Goal: Browse casually

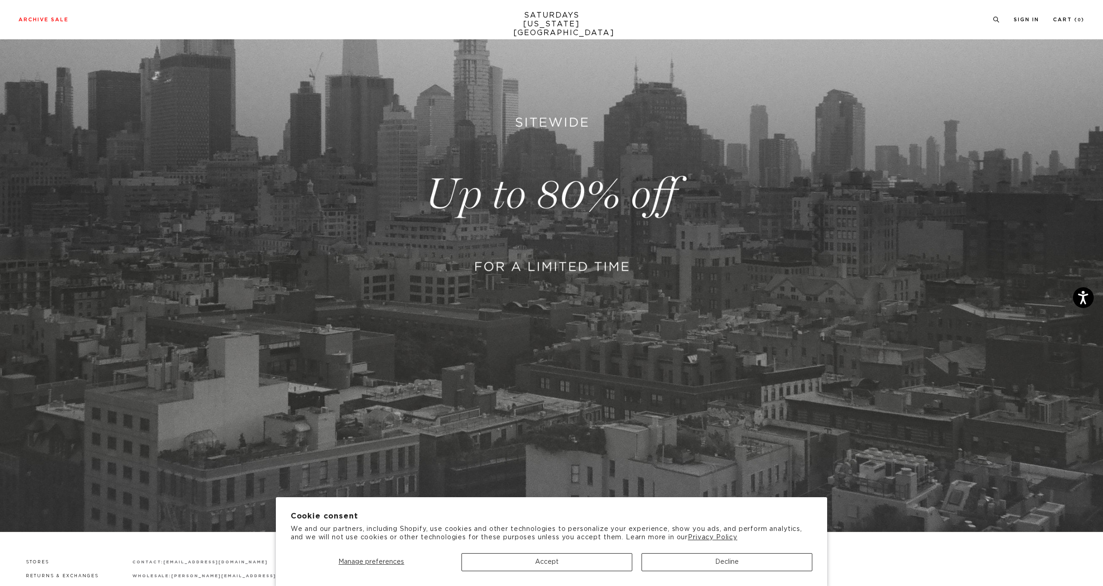
scroll to position [278, 0]
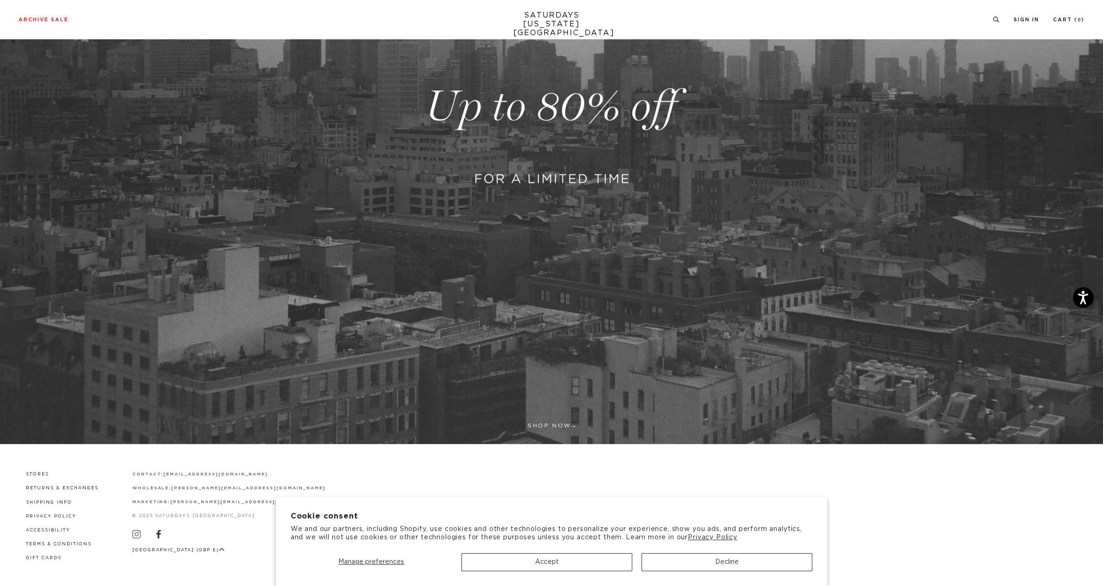
click at [683, 564] on button "Decline" at bounding box center [726, 563] width 171 height 18
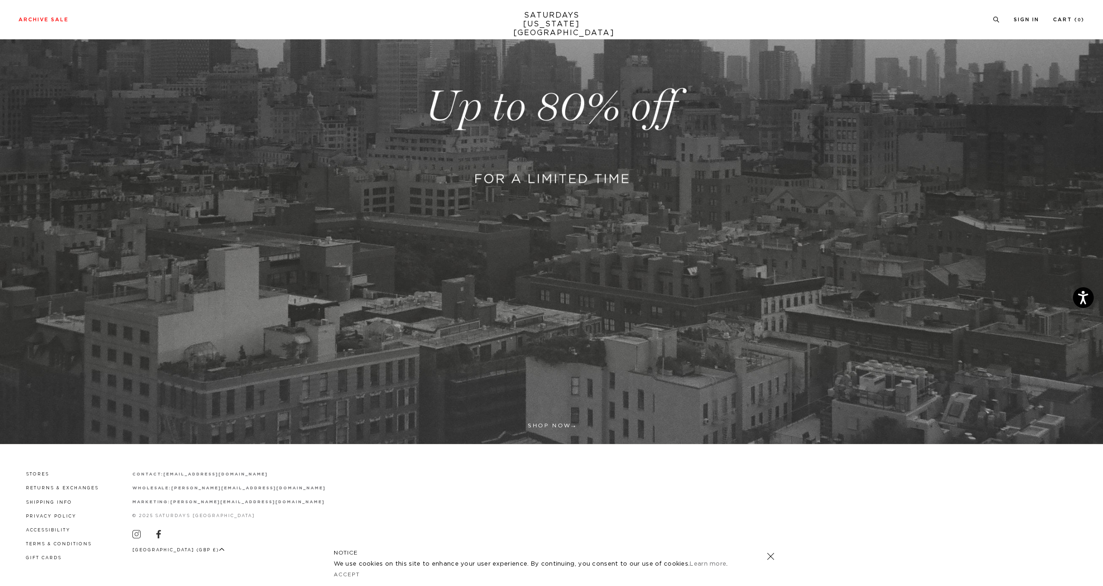
click at [522, 334] on link at bounding box center [551, 106] width 1103 height 675
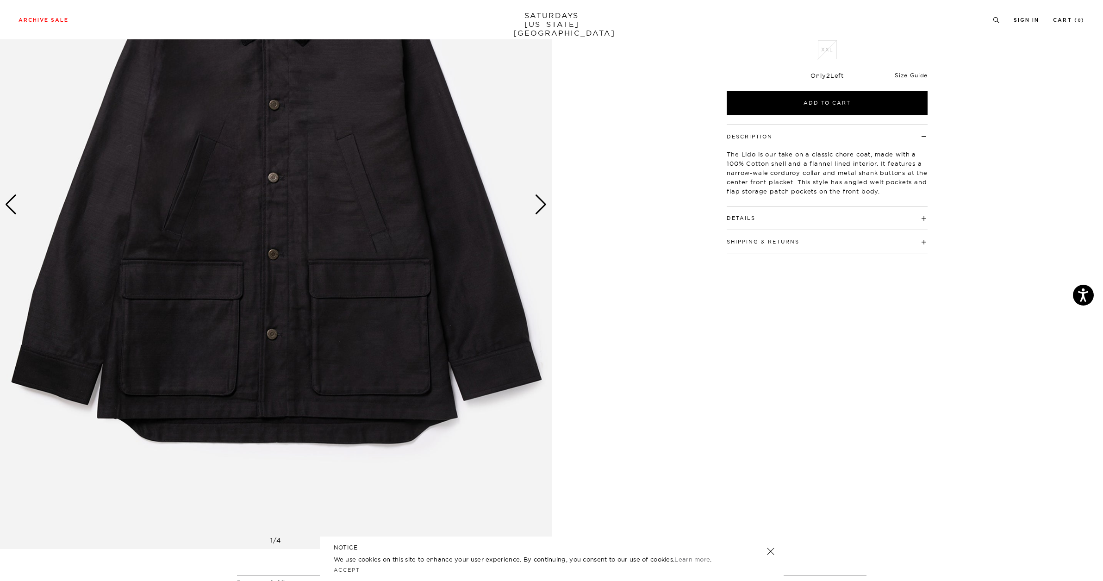
scroll to position [295, 0]
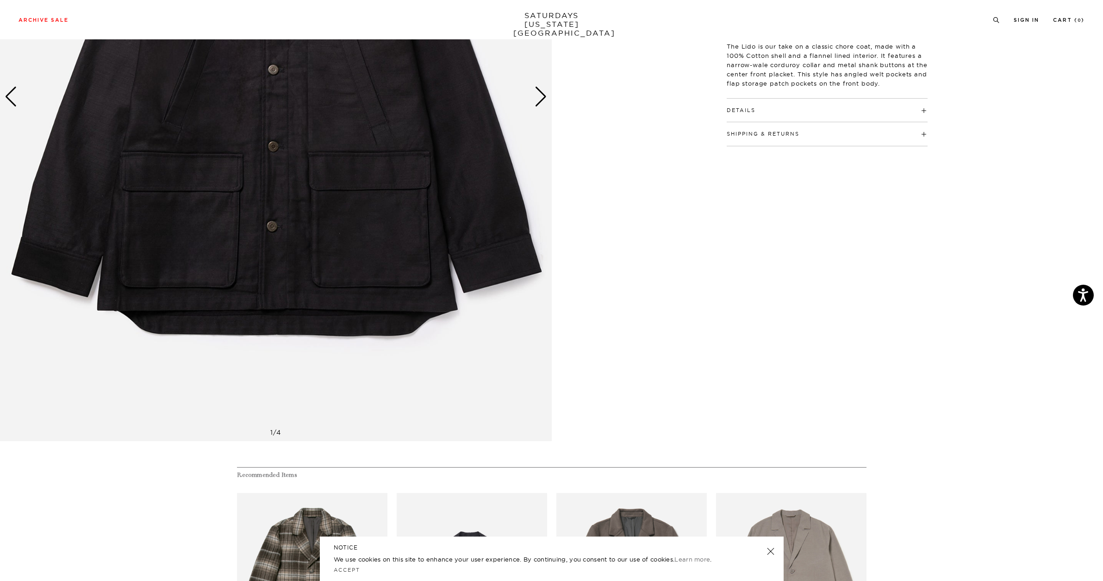
click at [467, 226] on img at bounding box center [276, 96] width 552 height 689
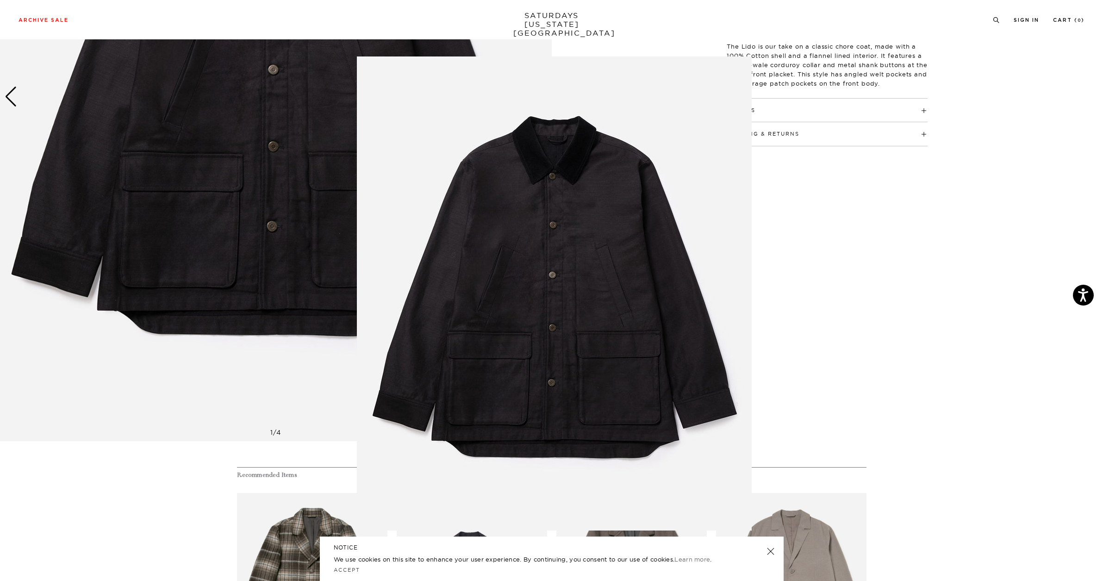
click at [852, 281] on figure at bounding box center [551, 290] width 1103 height 581
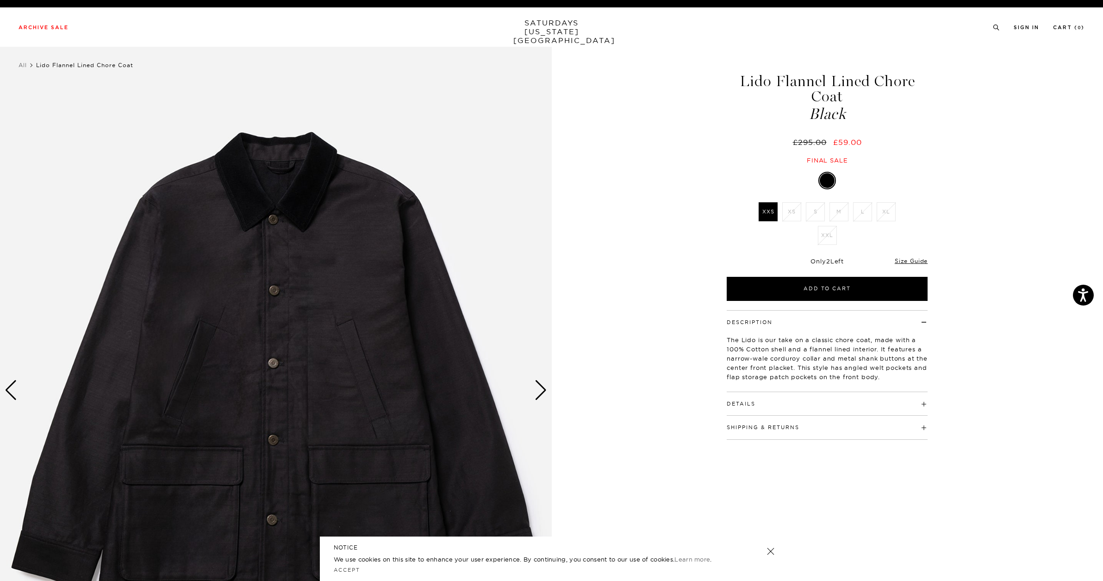
scroll to position [0, 0]
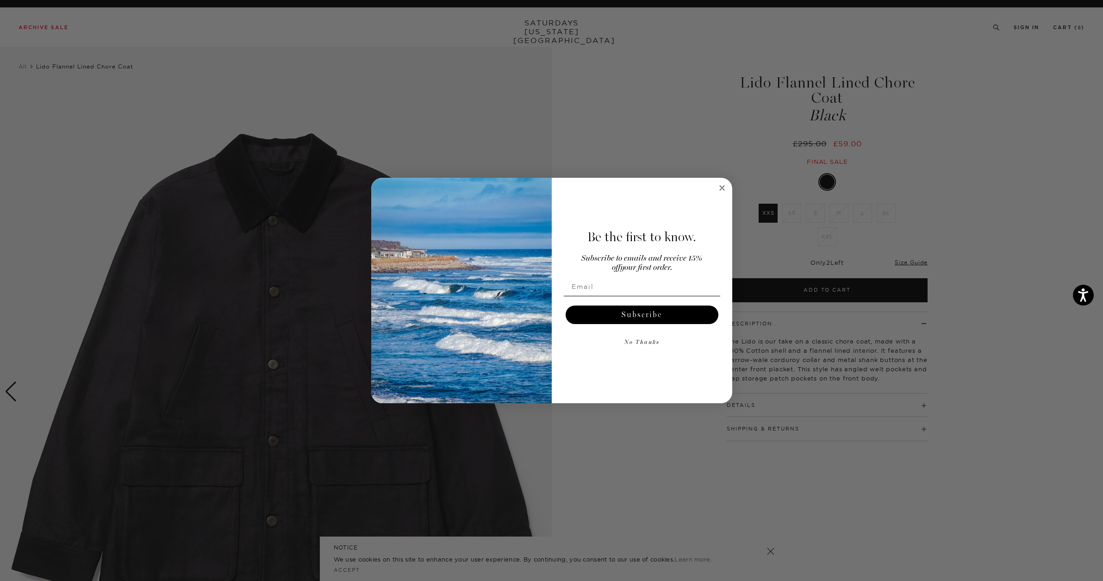
click at [726, 187] on circle "Close dialog" at bounding box center [721, 187] width 11 height 11
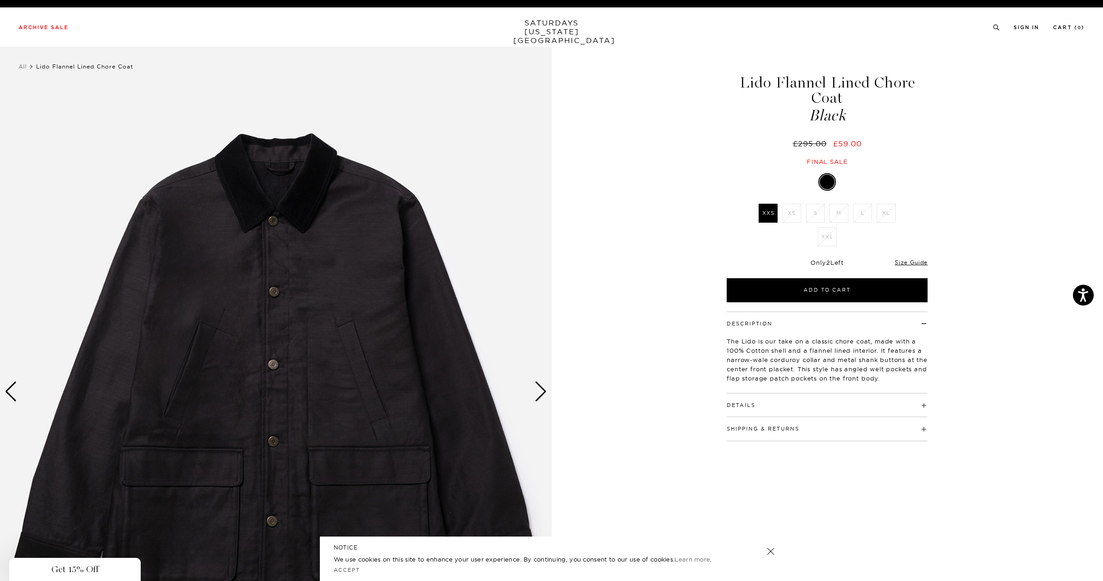
click at [722, 189] on div "Close dialog Be the first to know. Subscribe to emails and receive 15% off your…" at bounding box center [551, 291] width 361 height 226
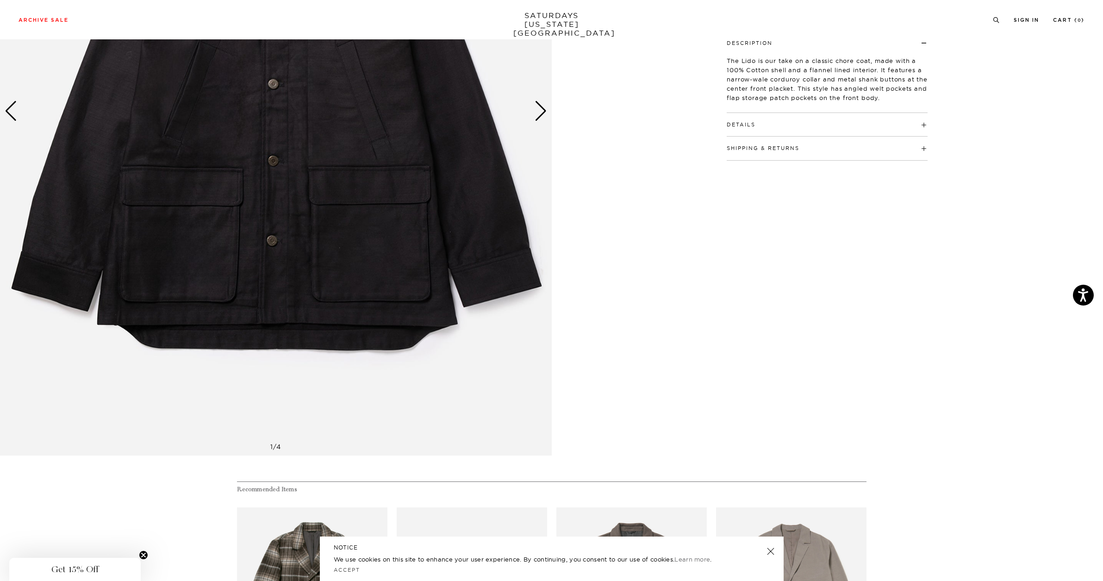
scroll to position [564, 0]
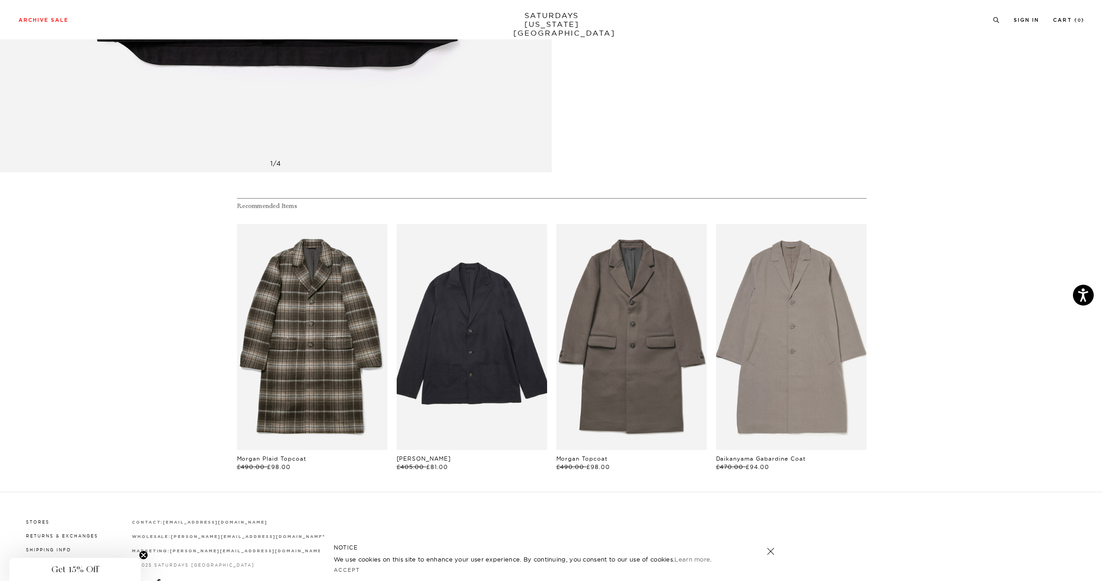
click at [768, 553] on link at bounding box center [770, 551] width 13 height 13
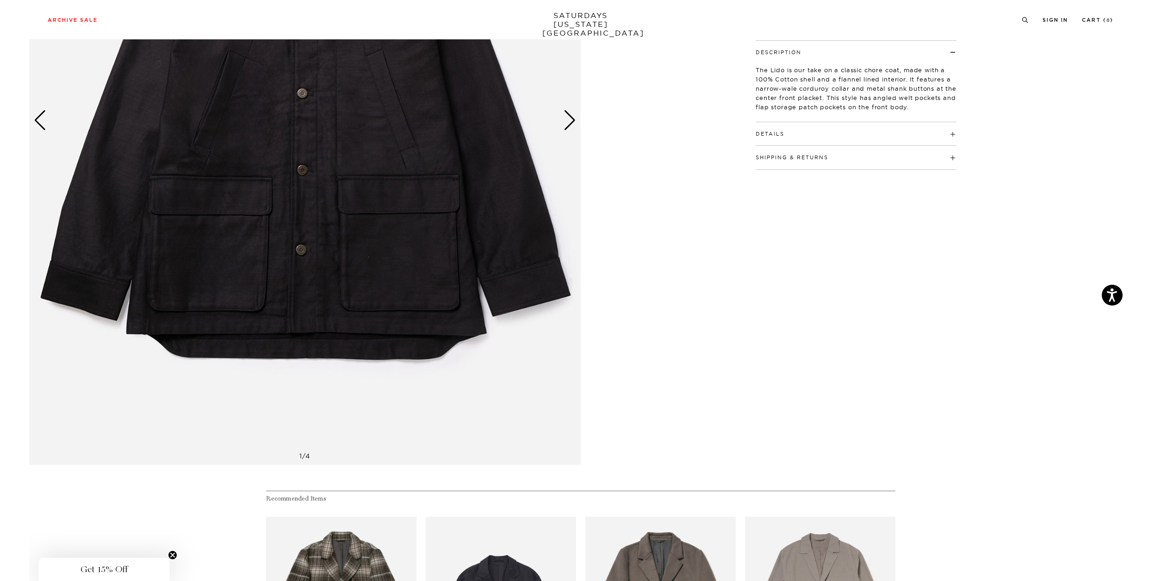
scroll to position [0, 0]
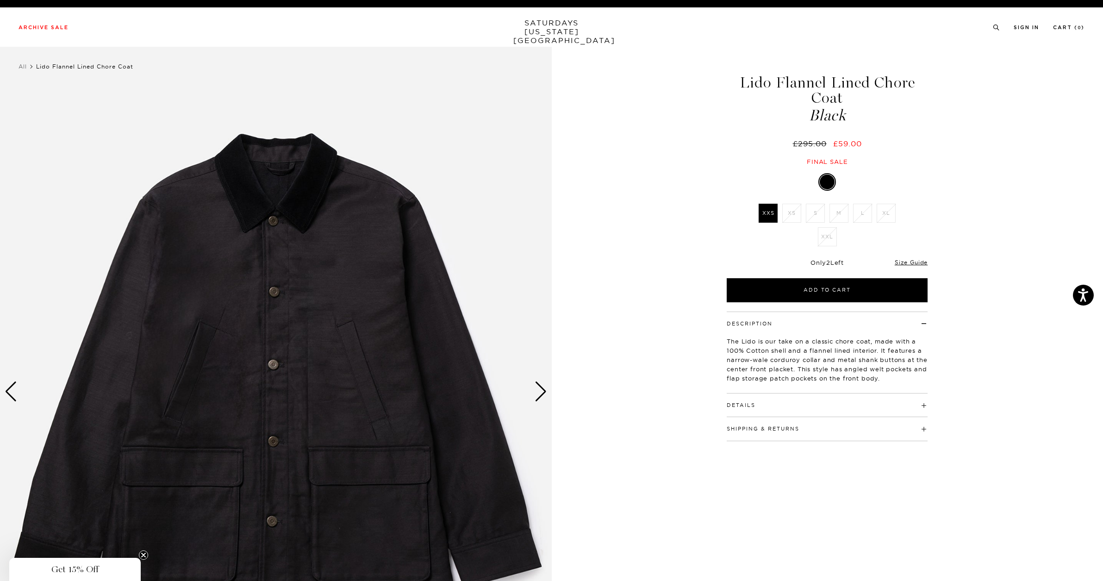
click at [538, 394] on div "Next slide" at bounding box center [541, 391] width 12 height 20
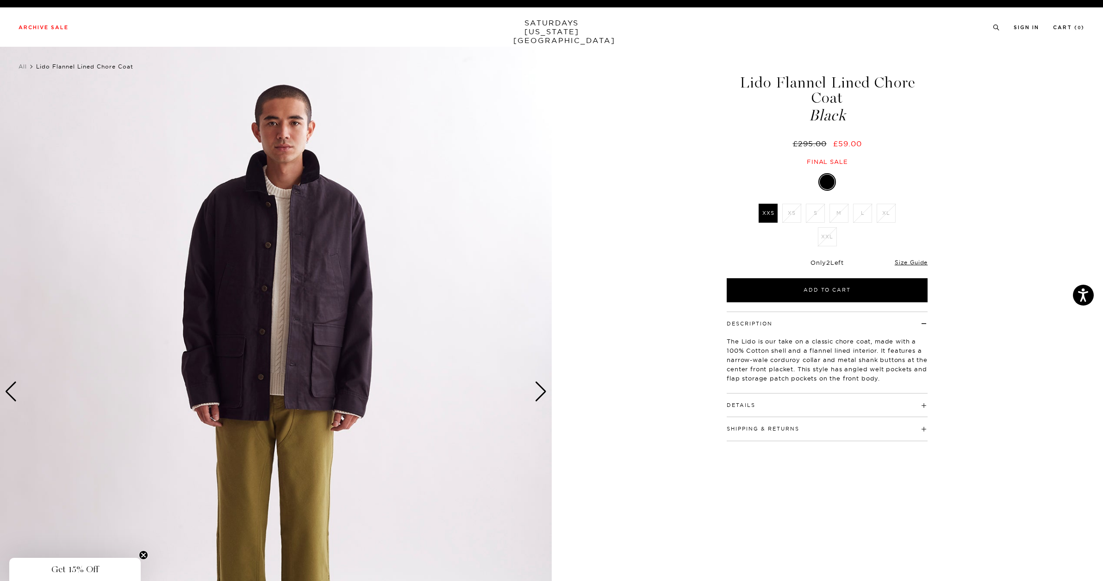
click at [539, 392] on div "Next slide" at bounding box center [541, 391] width 12 height 20
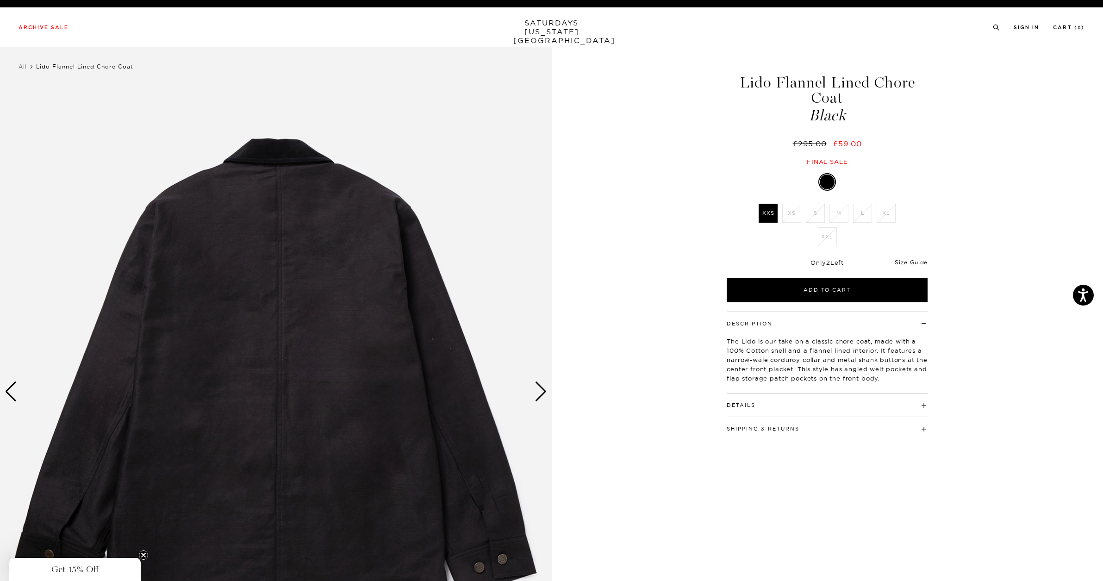
click at [539, 393] on div "Next slide" at bounding box center [541, 391] width 12 height 20
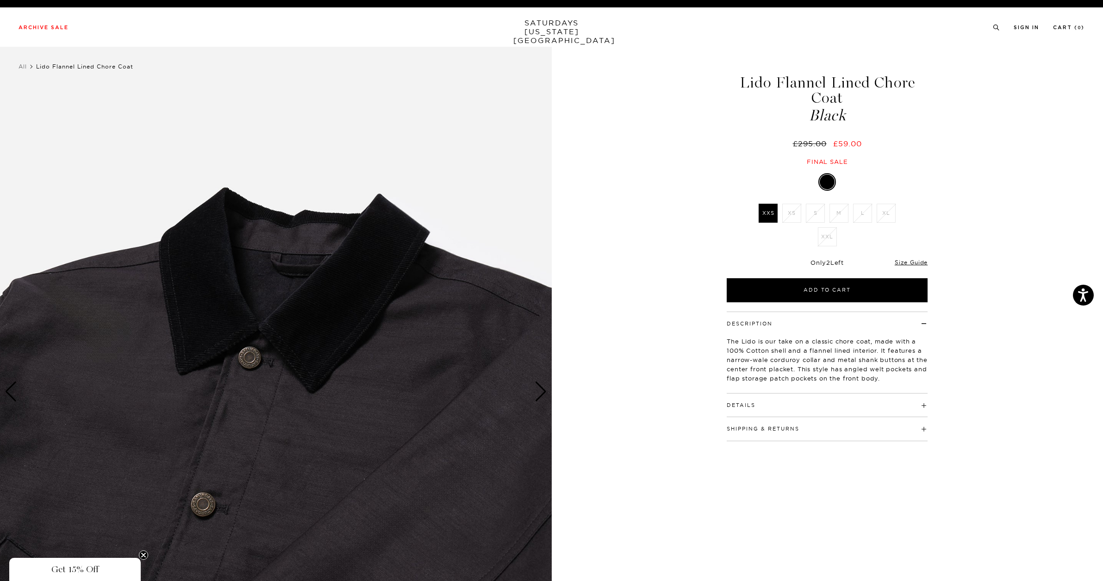
click at [539, 393] on div "Next slide" at bounding box center [541, 391] width 12 height 20
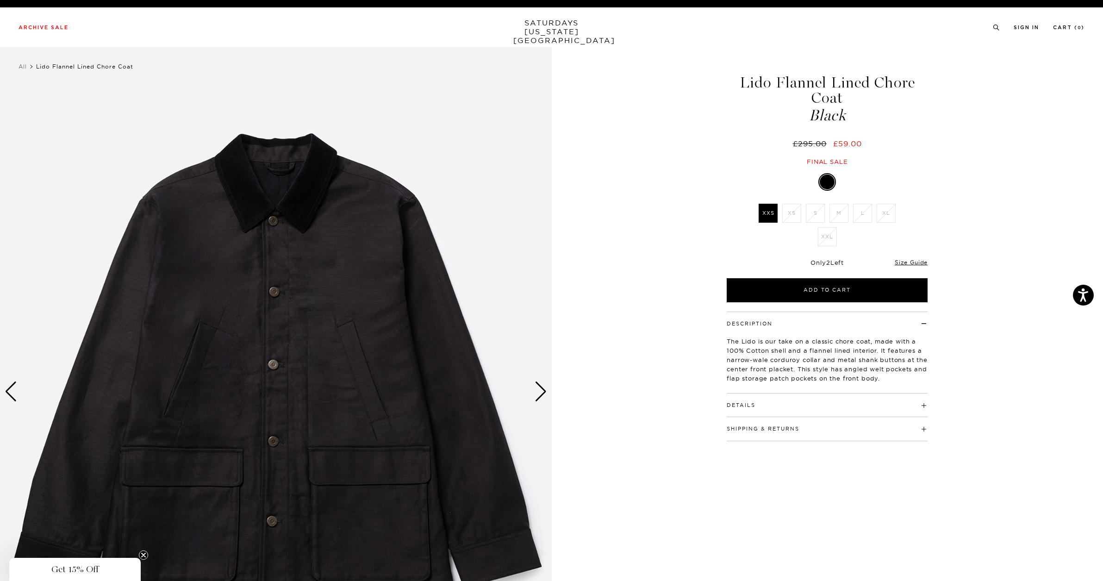
click at [539, 393] on div "Next slide" at bounding box center [541, 391] width 12 height 20
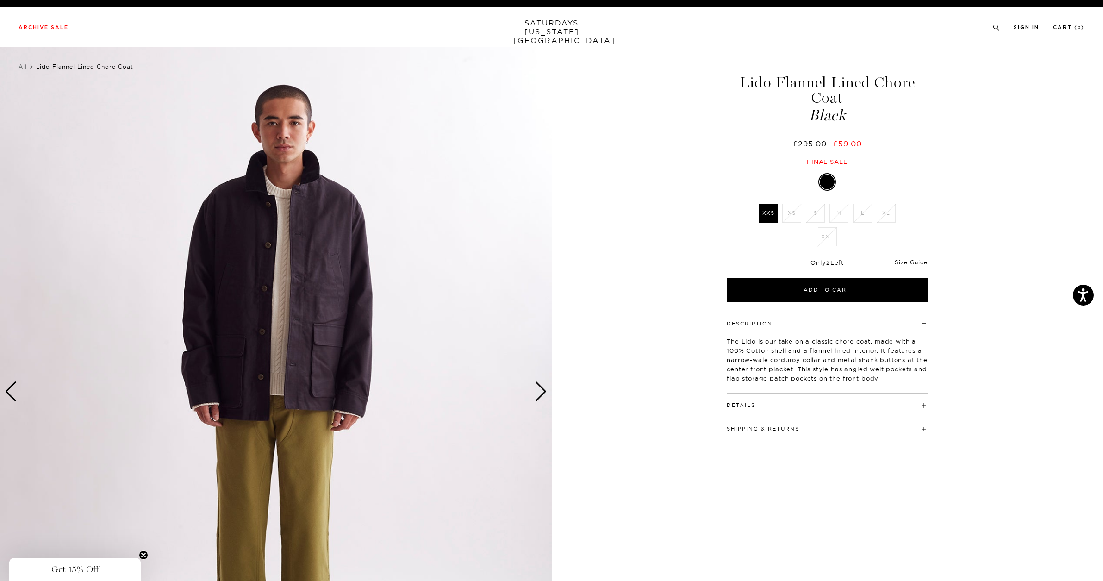
click at [539, 392] on div "Next slide" at bounding box center [541, 391] width 12 height 20
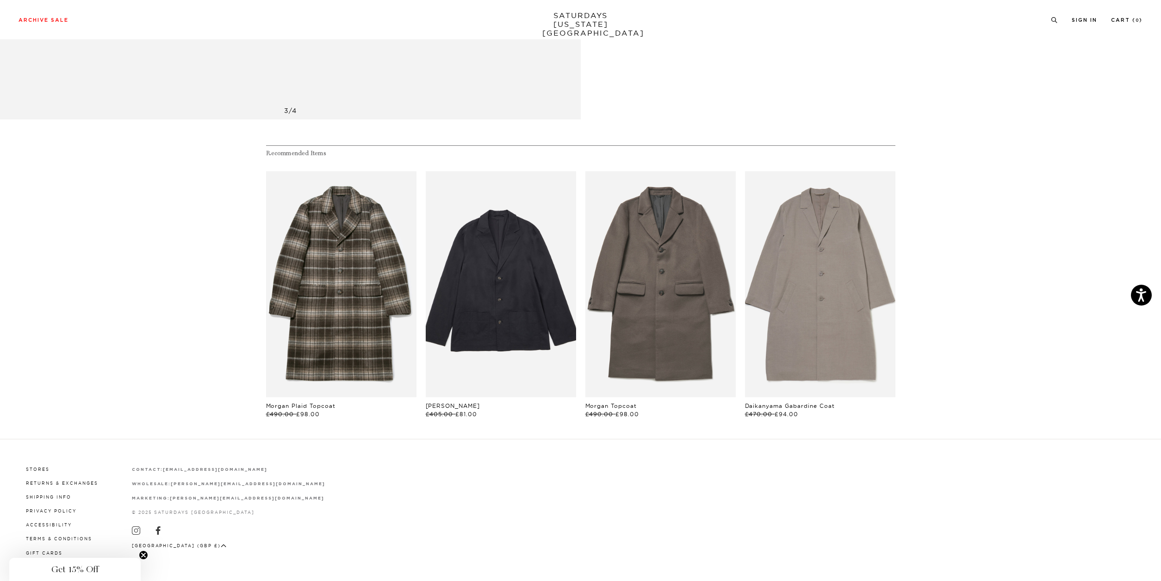
scroll to position [653, 0]
click at [137, 527] on icon at bounding box center [136, 531] width 8 height 8
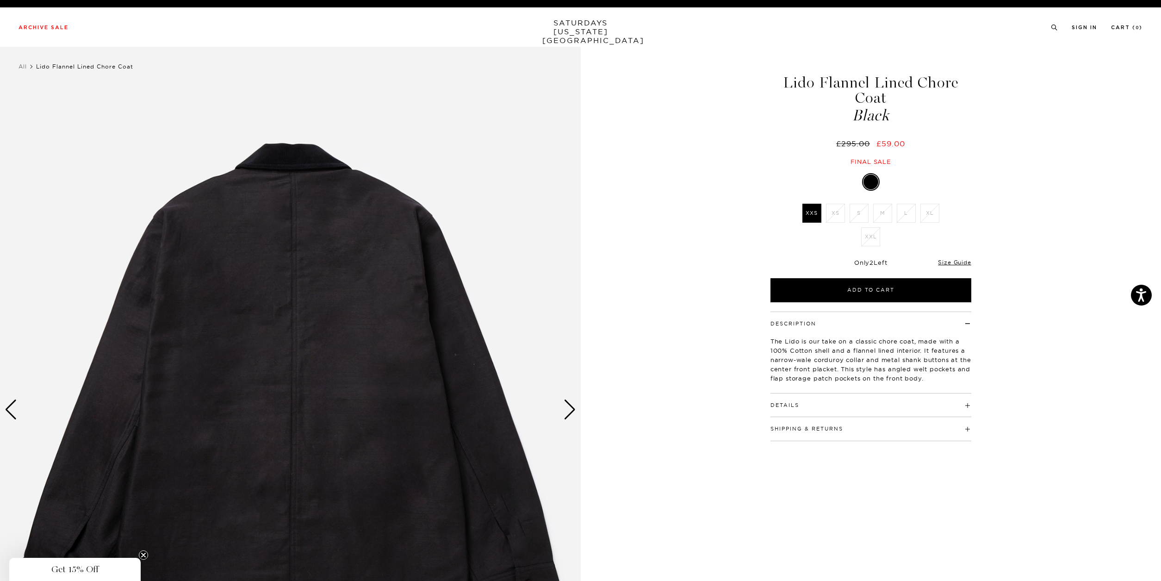
scroll to position [0, 0]
